Goal: Task Accomplishment & Management: Manage account settings

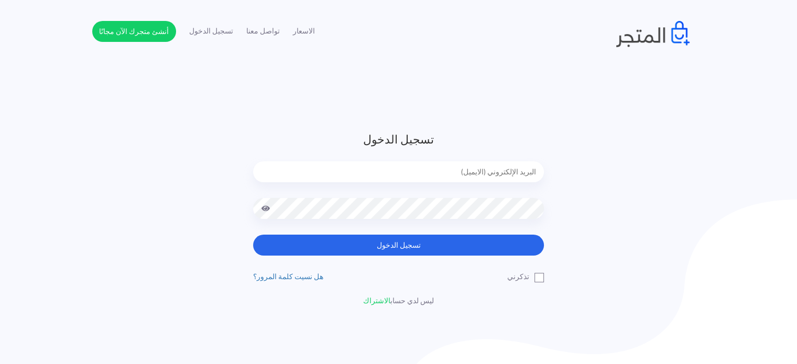
click at [458, 169] on input "email" at bounding box center [398, 171] width 291 height 21
type input "diaraest2024@gmail.com"
click at [253, 235] on button "تسجيل الدخول" at bounding box center [398, 245] width 291 height 21
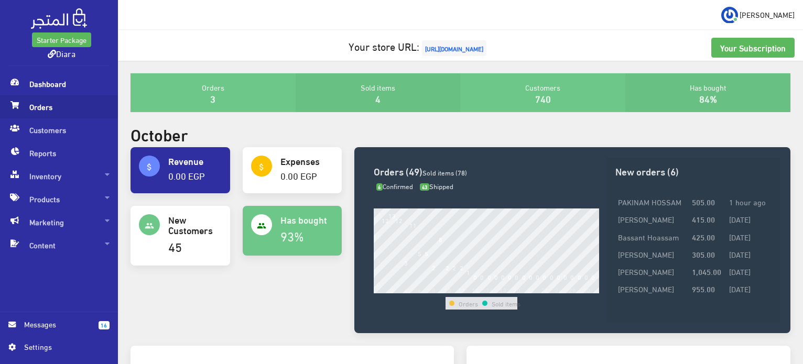
click at [49, 105] on span "Orders" at bounding box center [58, 106] width 101 height 23
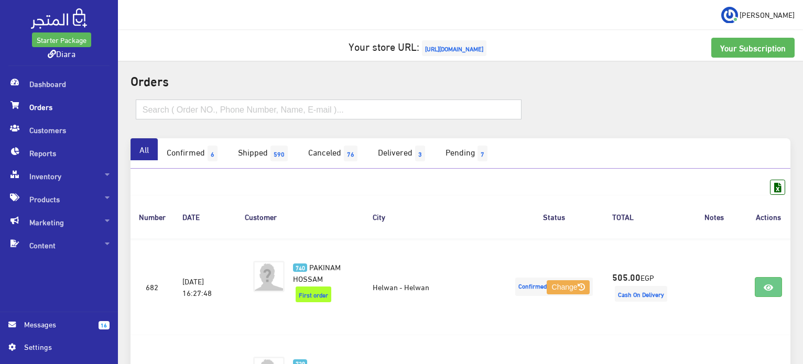
click at [232, 112] on input "text" at bounding box center [329, 110] width 386 height 20
paste input "سما محمد ٠١٠١٧٩٩٢٢٩ العميلة طلباه من ١٠ ايام هو متاكد اصلا؟"
click at [314, 109] on input "سما محمد ٠١٠١٧٩٩٢٢٩ العميلة طلباه من ١٠ ايام هو متاكد اصلا؟" at bounding box center [329, 110] width 386 height 20
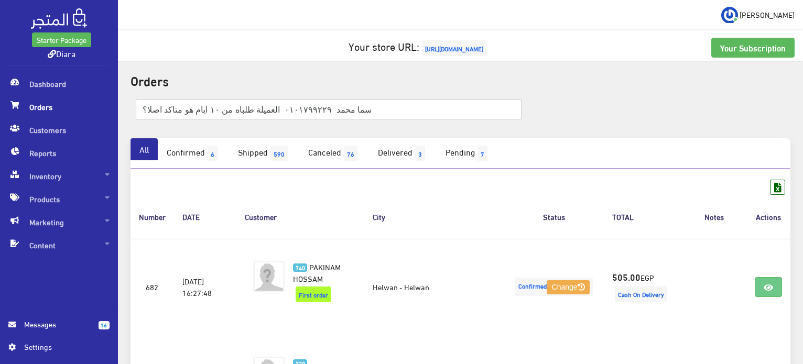
type input "سما محمد ٠١٠١٧٩٩٢٢٩ العميلة طلباه من ١٠ ايام هو متاكد اصلا؟"
paste input "٠١٠١٧٩٩٢٢٩"
type input "٠١٠١٧٩٩٢٢٩"
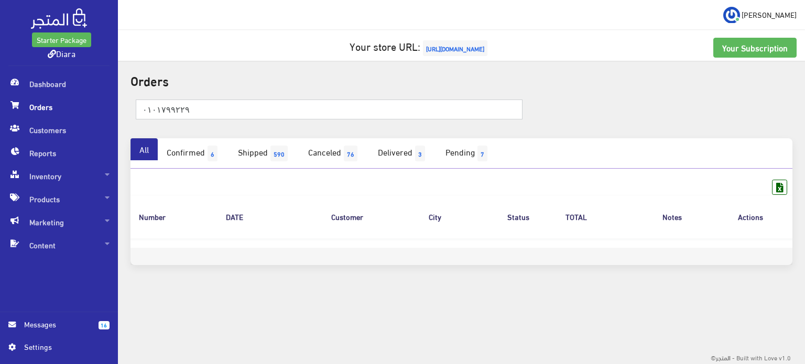
click at [242, 115] on input "٠١٠١٧٩٩٢٢٩" at bounding box center [329, 110] width 387 height 20
paste input "سما محمد"
type input "سما محمد"
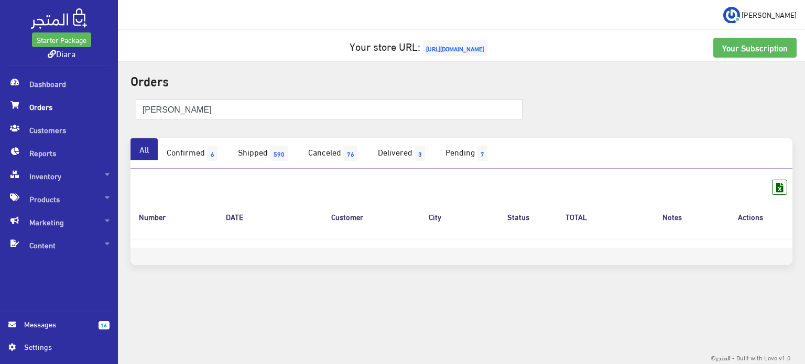
click at [189, 128] on div "سما محمد" at bounding box center [461, 115] width 675 height 47
click at [191, 118] on input "سما محمد" at bounding box center [329, 110] width 387 height 20
paste input "01065230140"
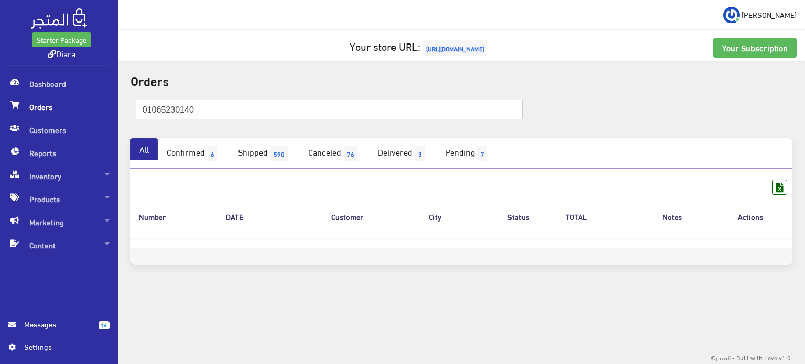
type input "01065230140"
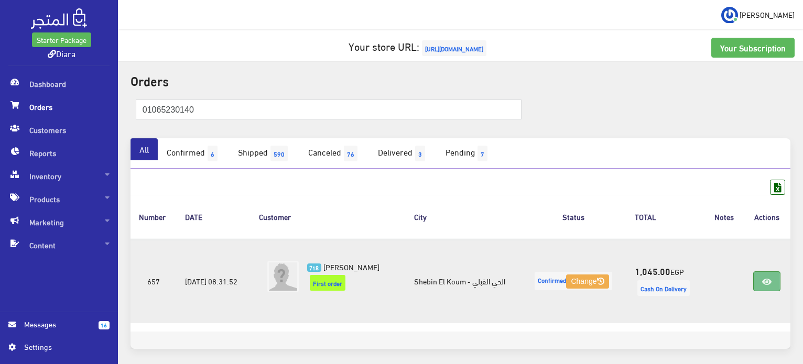
click at [771, 282] on icon at bounding box center [766, 282] width 9 height 8
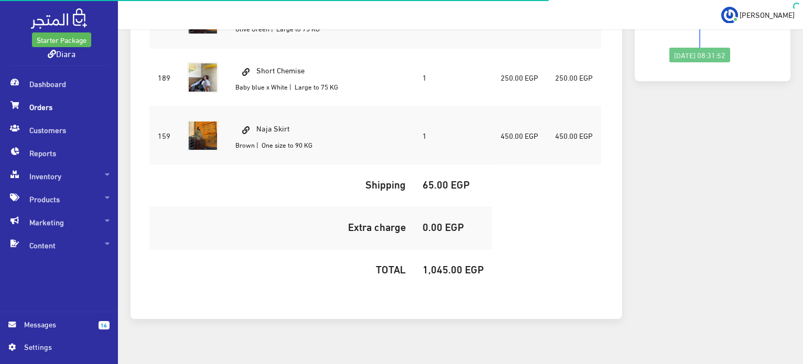
scroll to position [269, 0]
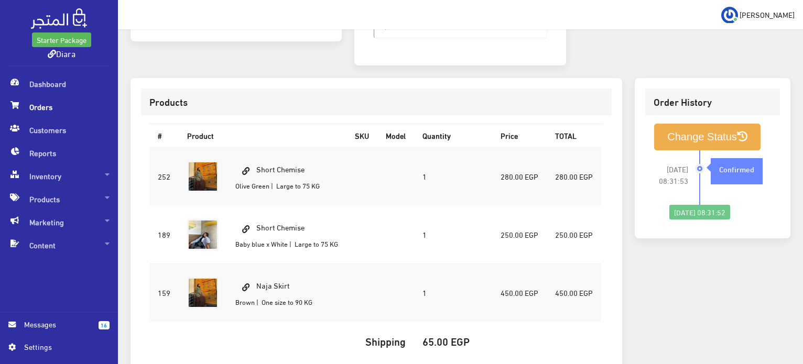
click at [62, 326] on span "Messages" at bounding box center [57, 325] width 66 height 12
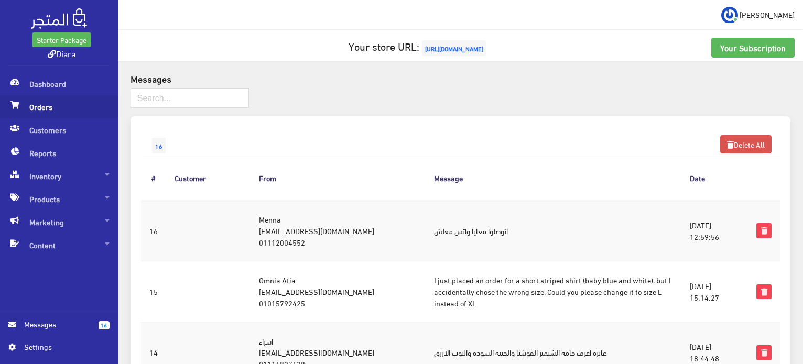
click at [55, 108] on span "Orders" at bounding box center [58, 106] width 101 height 23
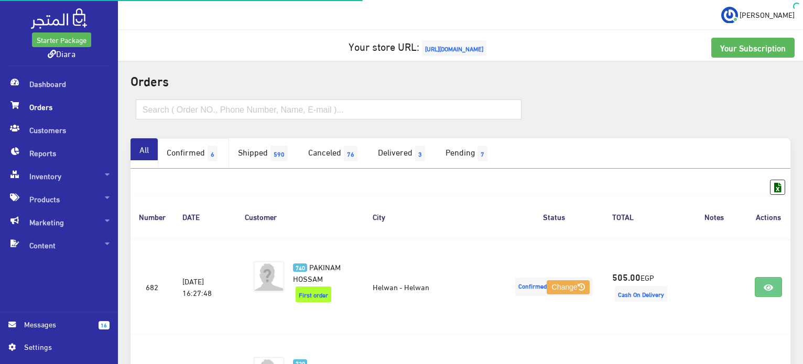
click at [185, 153] on link "Confirmed 6" at bounding box center [193, 153] width 71 height 30
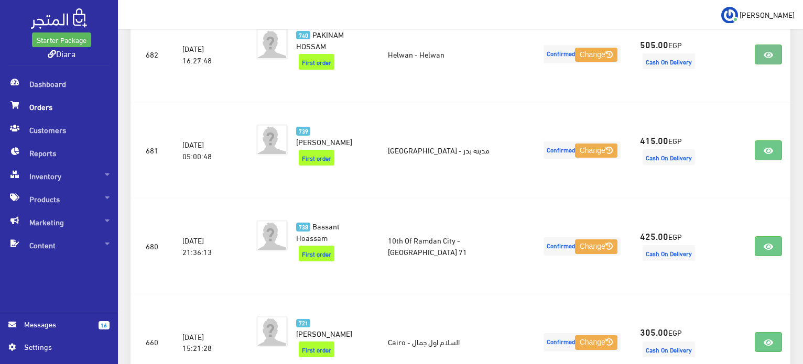
scroll to position [246, 0]
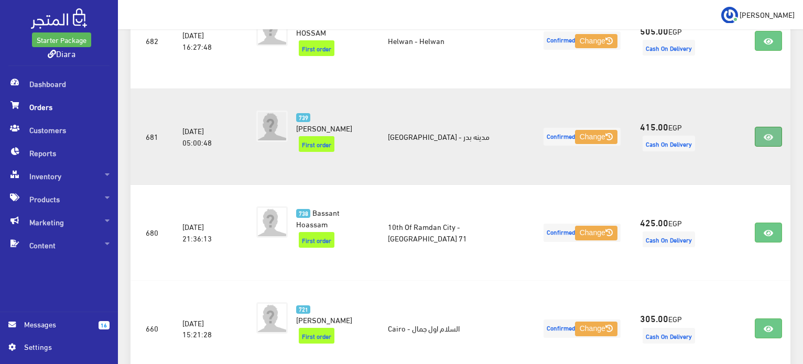
drag, startPoint x: 750, startPoint y: 139, endPoint x: 770, endPoint y: 134, distance: 21.0
drag, startPoint x: 747, startPoint y: 137, endPoint x: 772, endPoint y: 153, distance: 28.5
click at [761, 159] on td at bounding box center [768, 137] width 44 height 96
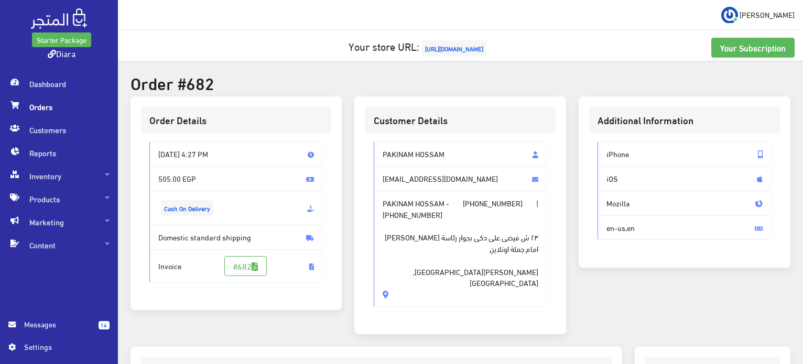
drag, startPoint x: 428, startPoint y: 270, endPoint x: 371, endPoint y: 150, distance: 133.4
click at [371, 150] on div "PAKINAM HOSSAM [EMAIL_ADDRESS][DOMAIN_NAME] PAKINAM HOSSAM - [PHONE_NUMBER] | […" at bounding box center [460, 228] width 191 height 191
copy div "PAKINAM HOSSAM [EMAIL_ADDRESS][DOMAIN_NAME] PAKINAM HOSSAM - [PHONE_NUMBER] | […"
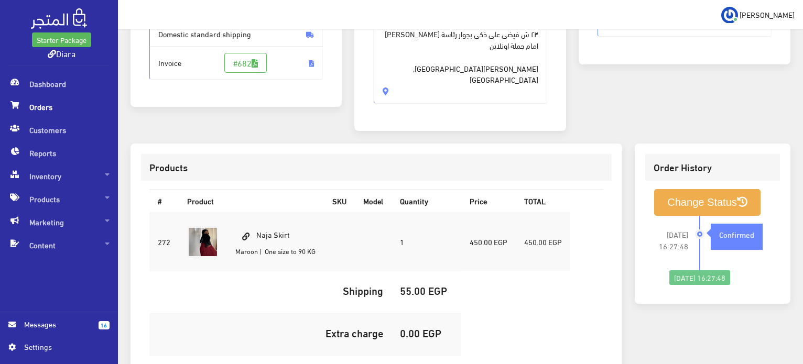
scroll to position [310, 0]
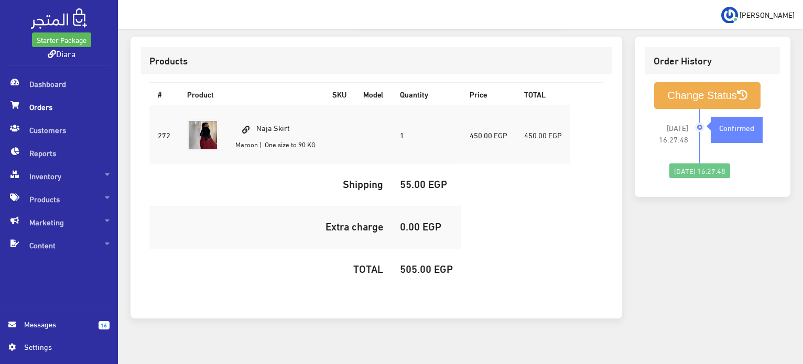
drag, startPoint x: 298, startPoint y: 104, endPoint x: 253, endPoint y: 106, distance: 45.1
click at [253, 106] on td "Naja Skirt Maroon | One size to 90 KG" at bounding box center [275, 135] width 97 height 59
copy td "Naja Skirt"
click at [421, 263] on h5 "505.00 EGP" at bounding box center [426, 269] width 53 height 12
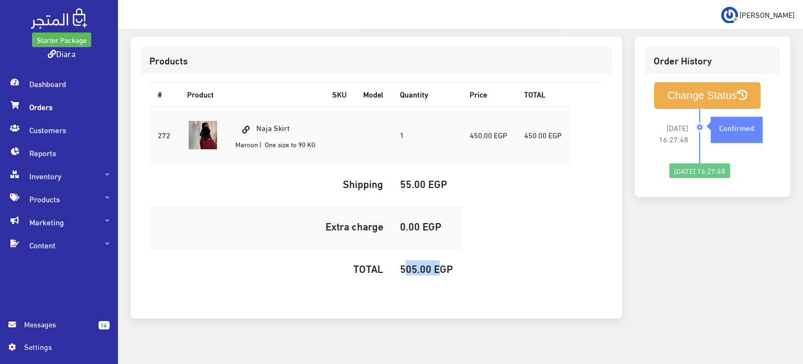
copy h5 "505.00"
click at [685, 82] on button "Change Status" at bounding box center [707, 95] width 106 height 27
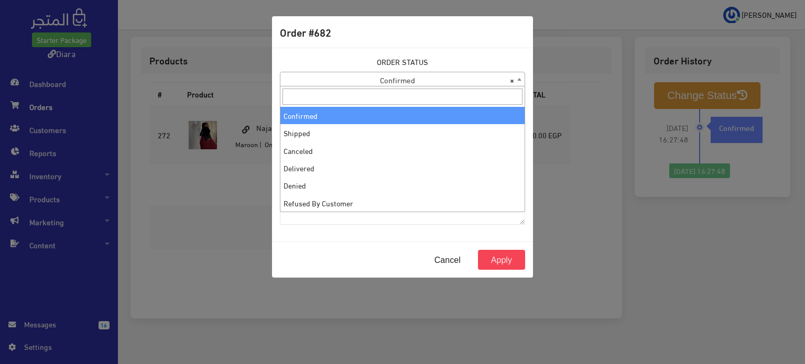
click at [382, 84] on span "× Confirmed" at bounding box center [402, 79] width 244 height 15
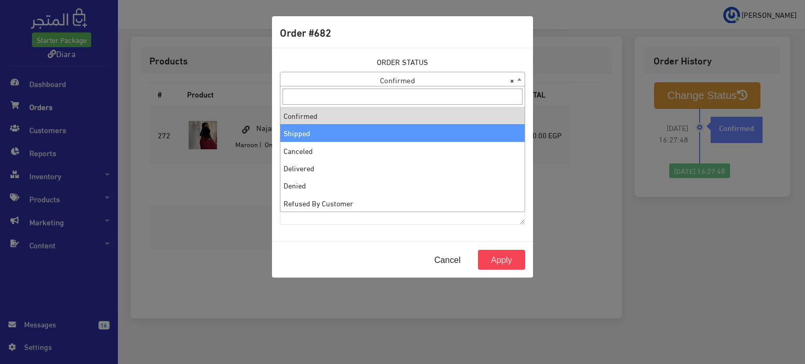
select select "2"
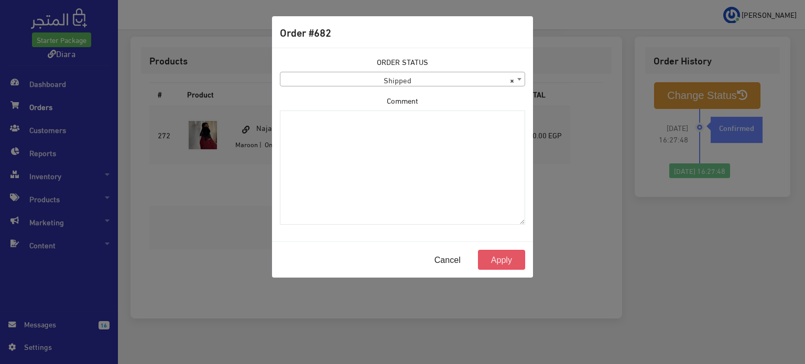
drag, startPoint x: 507, startPoint y: 261, endPoint x: 501, endPoint y: 255, distance: 8.2
click at [506, 261] on button "Apply" at bounding box center [501, 260] width 47 height 20
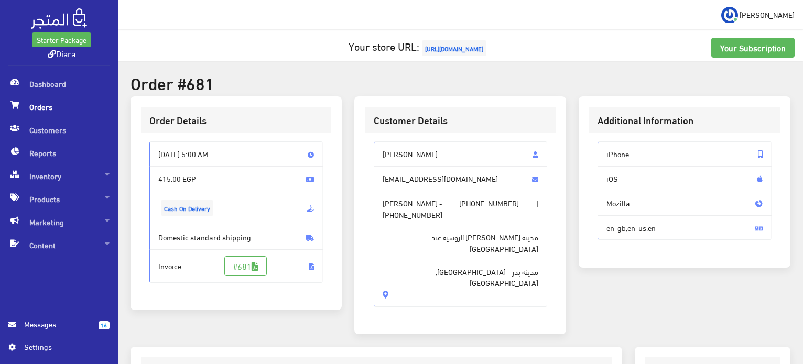
drag, startPoint x: 430, startPoint y: 237, endPoint x: 370, endPoint y: 137, distance: 117.1
click at [370, 137] on div "[PERSON_NAME] [EMAIL_ADDRESS][DOMAIN_NAME] [PERSON_NAME] - [PHONE_NUMBER] | [PH…" at bounding box center [460, 228] width 191 height 191
copy div "[PERSON_NAME] [EMAIL_ADDRESS][DOMAIN_NAME] [PERSON_NAME] - [PHONE_NUMBER] | [PH…"
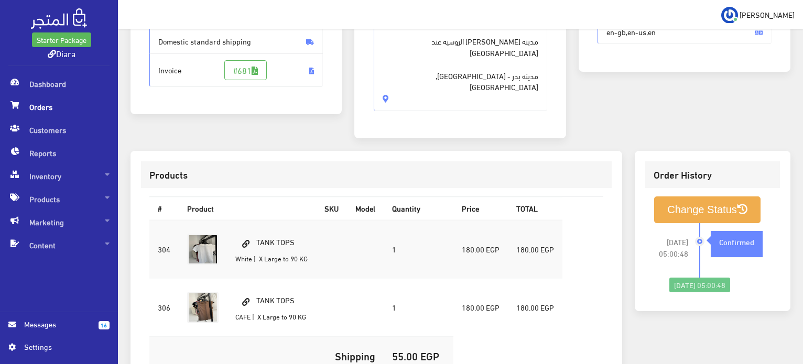
scroll to position [210, 0]
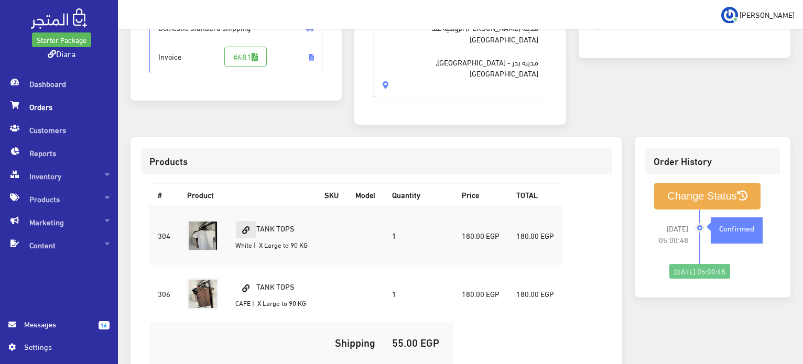
drag, startPoint x: 310, startPoint y: 205, endPoint x: 243, endPoint y: 198, distance: 67.4
click at [243, 207] on td "TANK TOPS White | X Large to 90 KG" at bounding box center [271, 236] width 89 height 59
copy td "TANK TOPS"
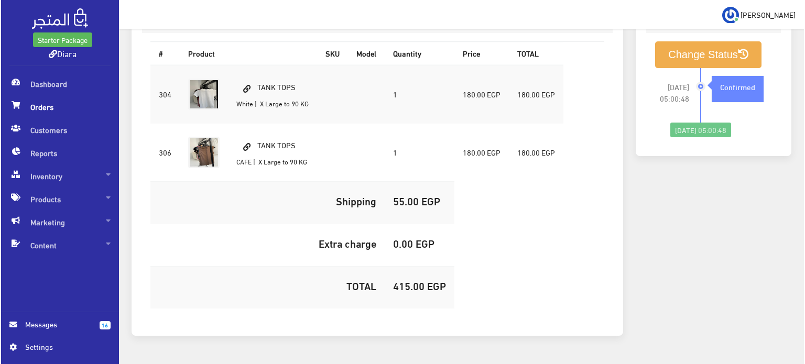
scroll to position [355, 0]
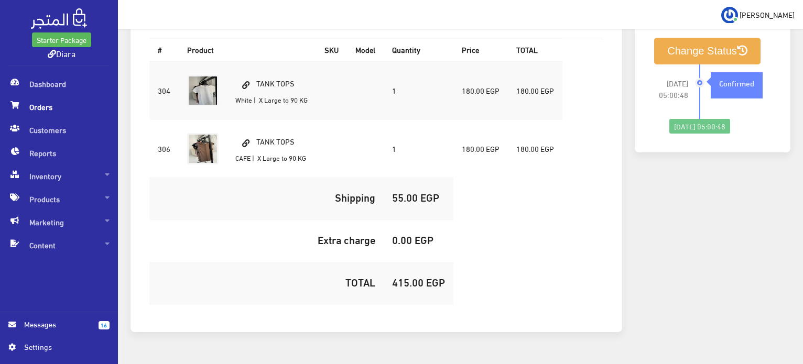
click at [402, 276] on h5 "415.00 EGP" at bounding box center [418, 282] width 53 height 12
copy h5 "415.00"
click at [710, 38] on button "Change Status" at bounding box center [707, 51] width 106 height 27
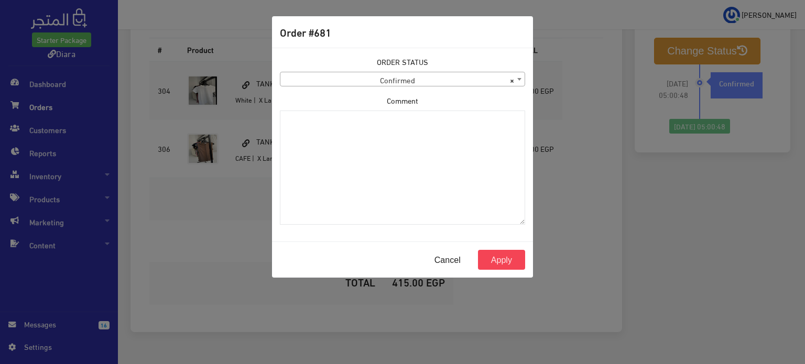
click at [384, 72] on span "× Confirmed" at bounding box center [402, 79] width 245 height 15
click at [383, 74] on span "× Confirmed" at bounding box center [402, 79] width 244 height 15
click at [299, 89] on div "ORDER STATUS Confirmed Shipped Canceled Delivered Denied Refused By Customer Pe…" at bounding box center [403, 144] width 258 height 177
click at [302, 82] on span "× Confirmed" at bounding box center [402, 79] width 244 height 15
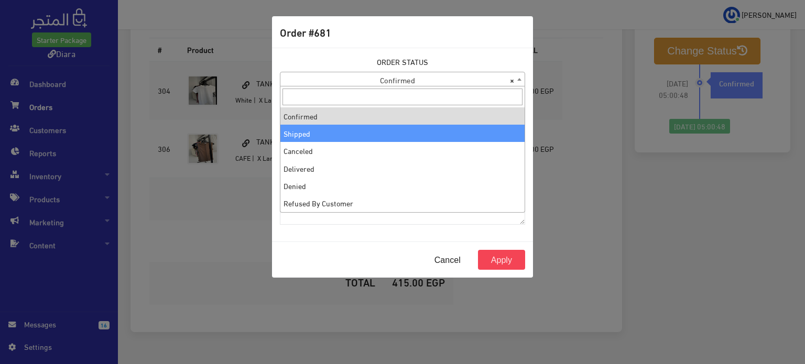
select select "2"
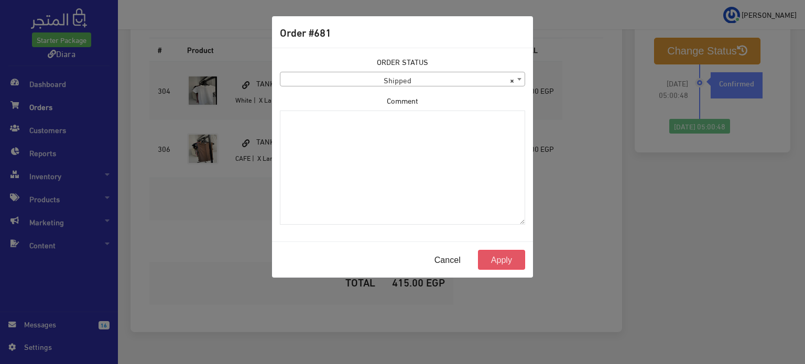
click at [490, 259] on button "Apply" at bounding box center [501, 260] width 47 height 20
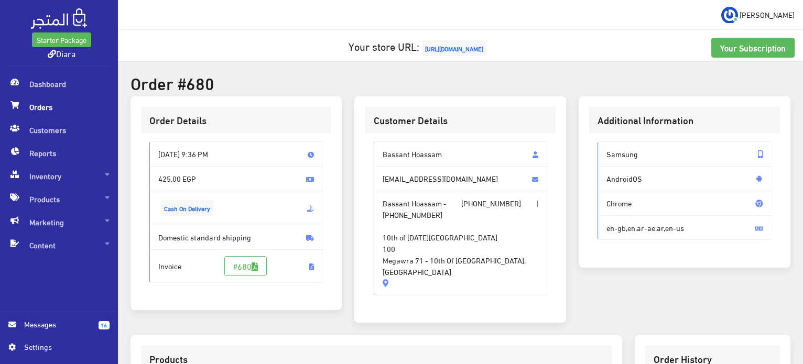
drag, startPoint x: 522, startPoint y: 257, endPoint x: 367, endPoint y: 135, distance: 197.8
click at [367, 135] on div "Bassant Hoassam bbhmhekal@gmail.com Bassant Hoassam - +201144241403 | +20114424…" at bounding box center [460, 222] width 191 height 179
copy div "Bassant Hoassam bbhmhekal@gmail.com Bassant Hoassam - +201144241403 | +20114424…"
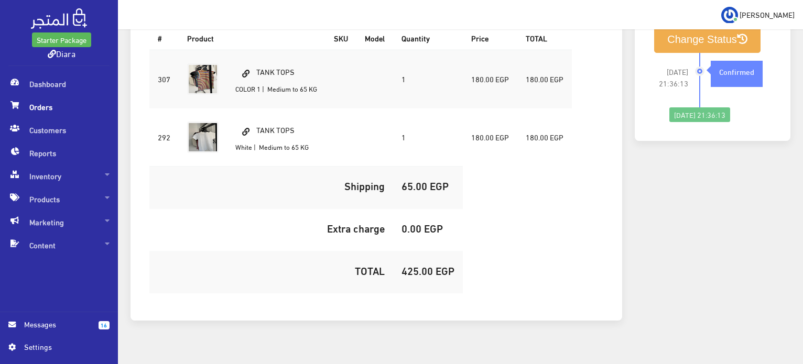
drag, startPoint x: 319, startPoint y: 51, endPoint x: 258, endPoint y: 44, distance: 61.2
click at [258, 50] on td "TANK TOPS COLOR 1 | Medium to 65 KG" at bounding box center [276, 79] width 99 height 59
copy td "TANK TOPS"
click at [415, 265] on h5 "425.00 EGP" at bounding box center [428, 271] width 53 height 12
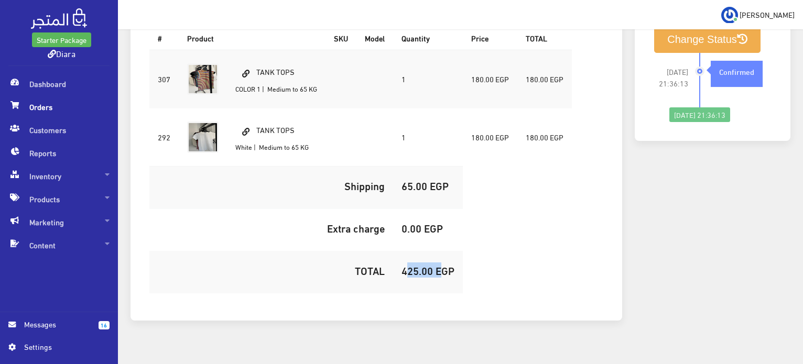
copy h5 "425.00"
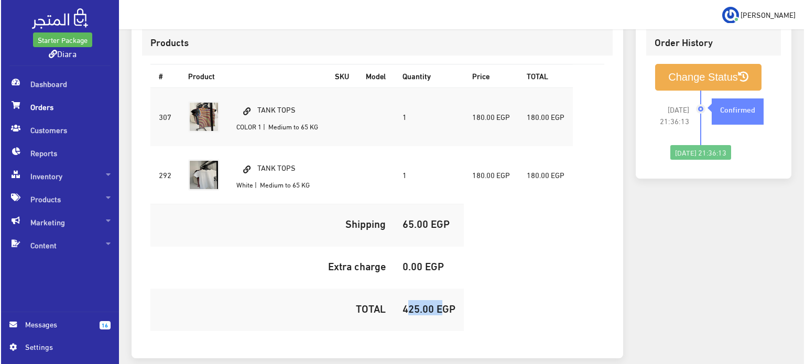
scroll to position [302, 0]
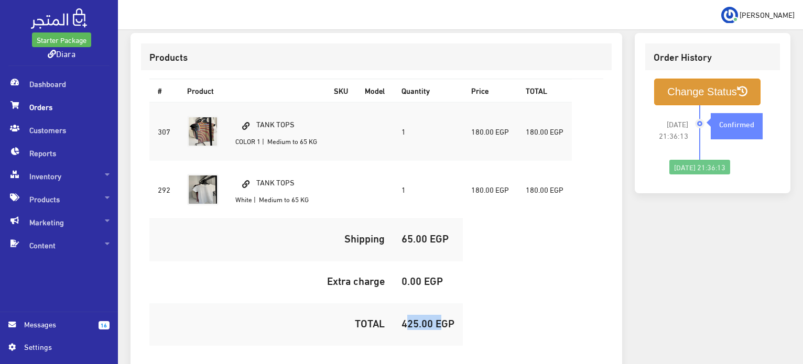
click at [673, 79] on button "Change Status" at bounding box center [707, 92] width 106 height 27
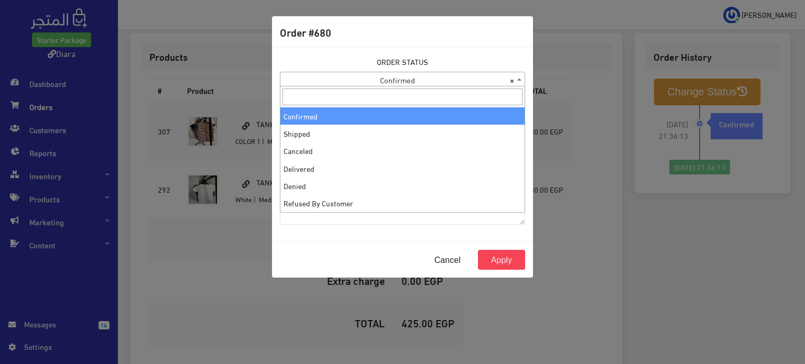
click at [413, 79] on span "× Confirmed" at bounding box center [402, 79] width 244 height 15
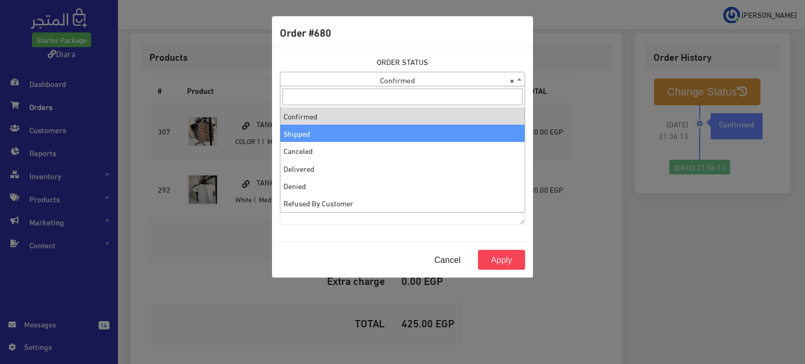
select select "2"
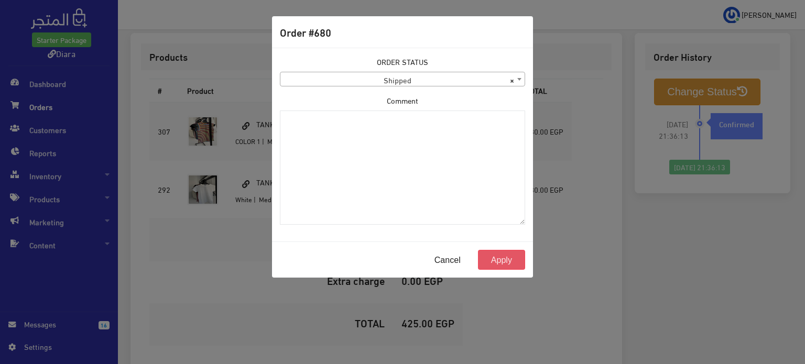
click at [485, 256] on button "Apply" at bounding box center [501, 260] width 47 height 20
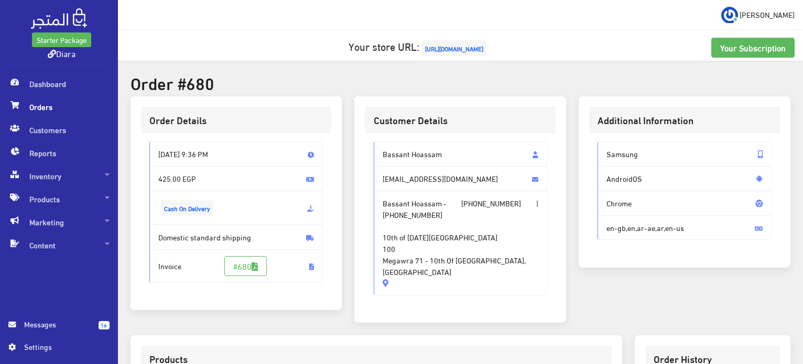
scroll to position [314, 0]
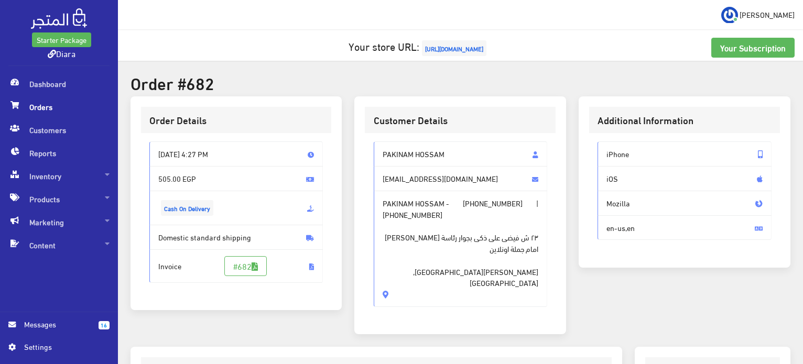
scroll to position [310, 0]
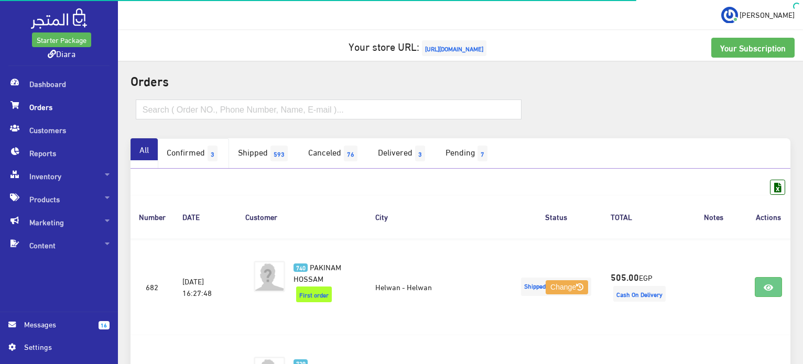
drag, startPoint x: 0, startPoint y: 0, endPoint x: 199, endPoint y: 141, distance: 243.6
click at [199, 141] on link "Confirmed 3" at bounding box center [193, 153] width 71 height 30
click at [200, 147] on link "Confirmed 3" at bounding box center [193, 153] width 71 height 30
